Goal: Task Accomplishment & Management: Manage account settings

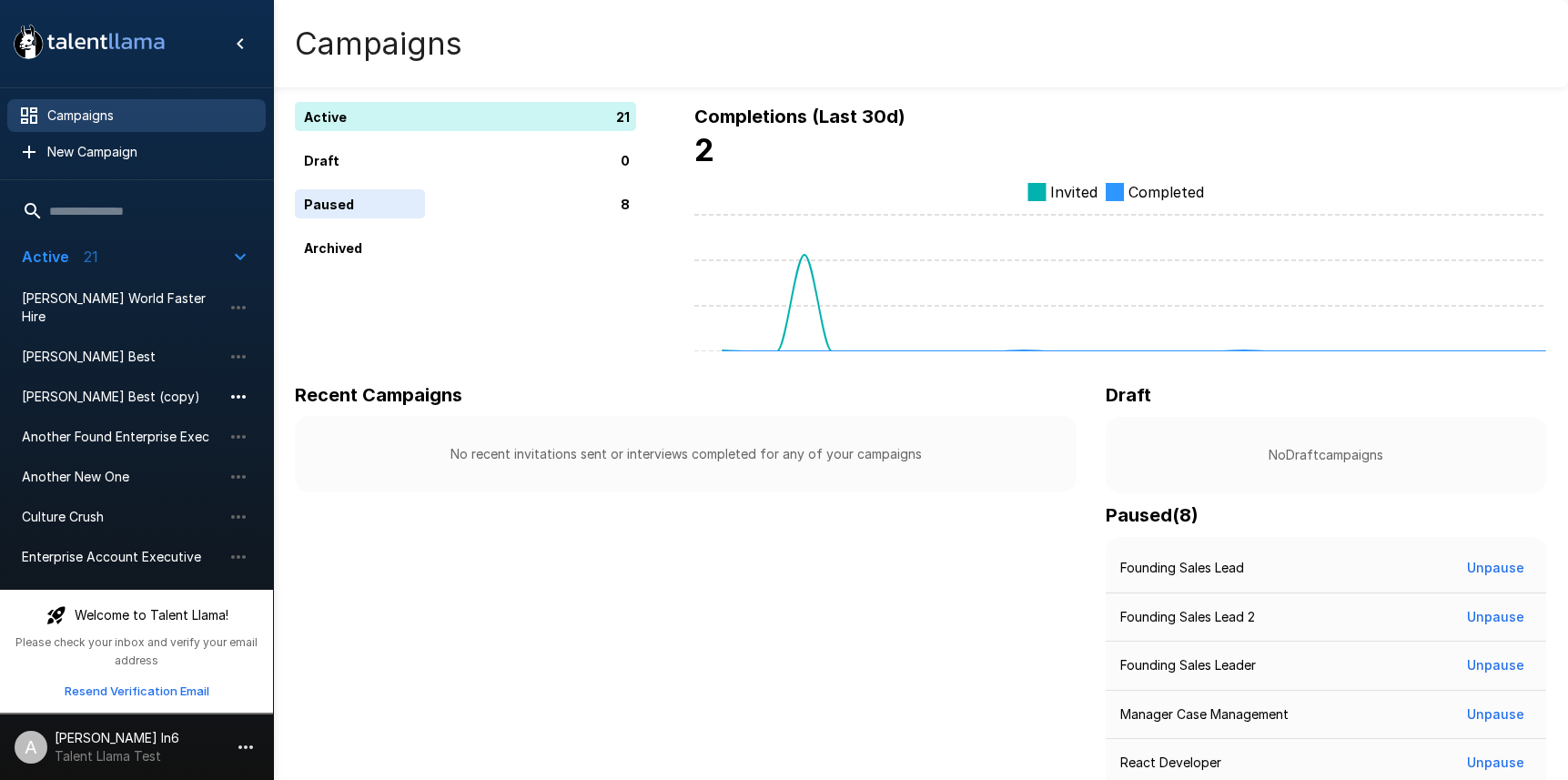
scroll to position [3, 0]
click at [252, 746] on icon "button" at bounding box center [246, 747] width 15 height 4
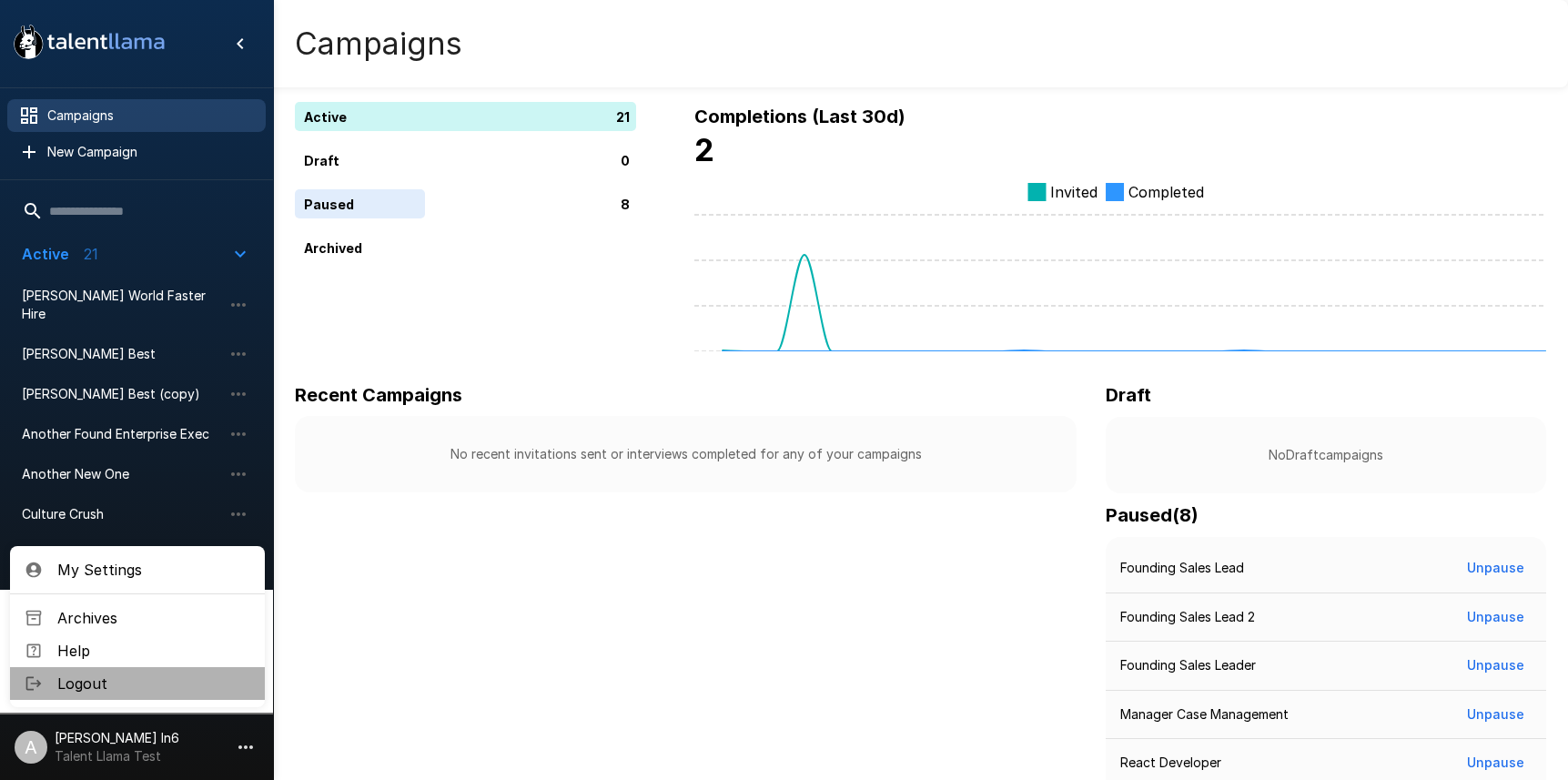
click at [178, 694] on span "Logout" at bounding box center [153, 683] width 193 height 22
